Goal: Use online tool/utility: Utilize a website feature to perform a specific function

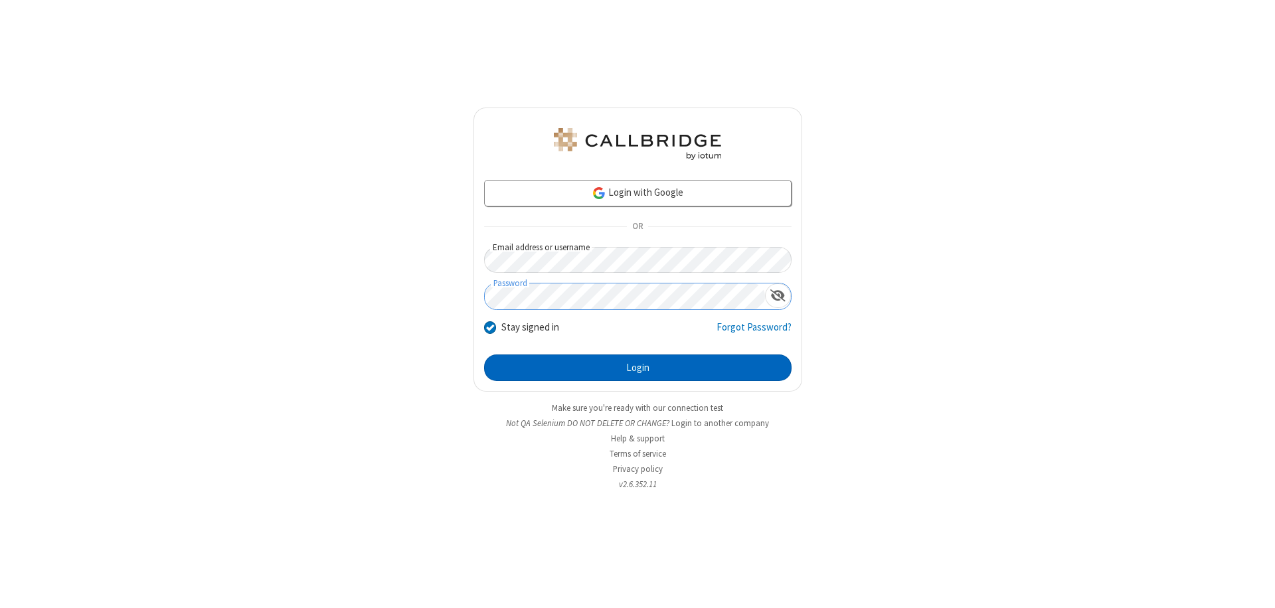
click at [638, 368] on button "Login" at bounding box center [638, 368] width 308 height 27
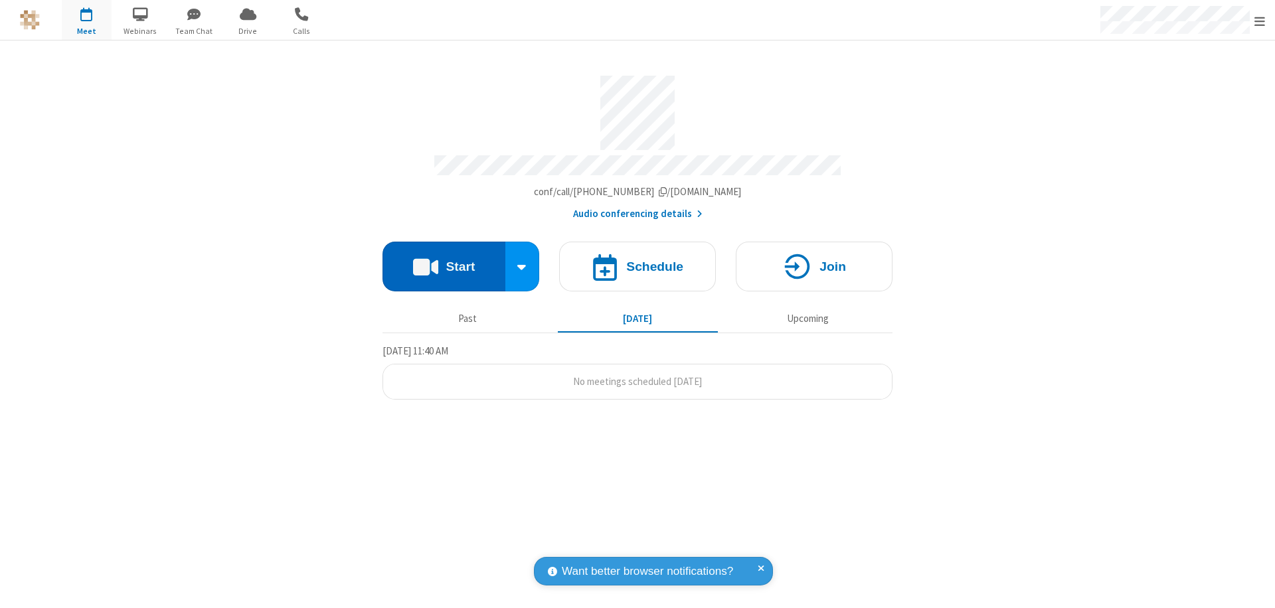
click at [444, 260] on button "Start" at bounding box center [444, 267] width 123 height 50
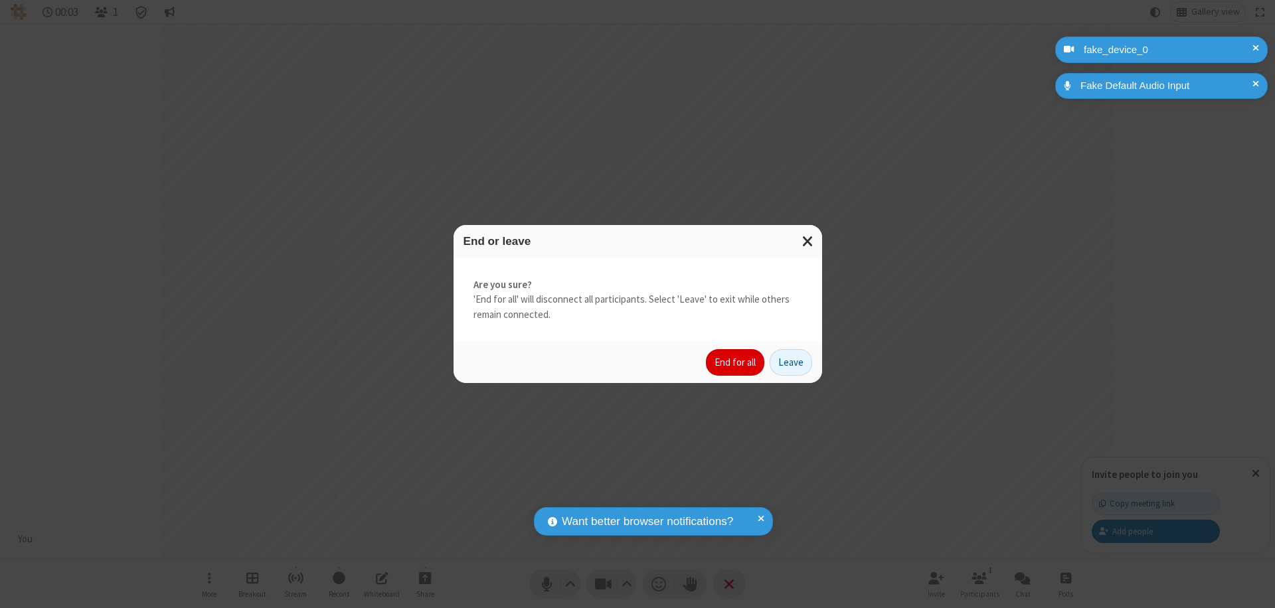
click at [736, 363] on button "End for all" at bounding box center [735, 362] width 58 height 27
